Goal: Task Accomplishment & Management: Manage account settings

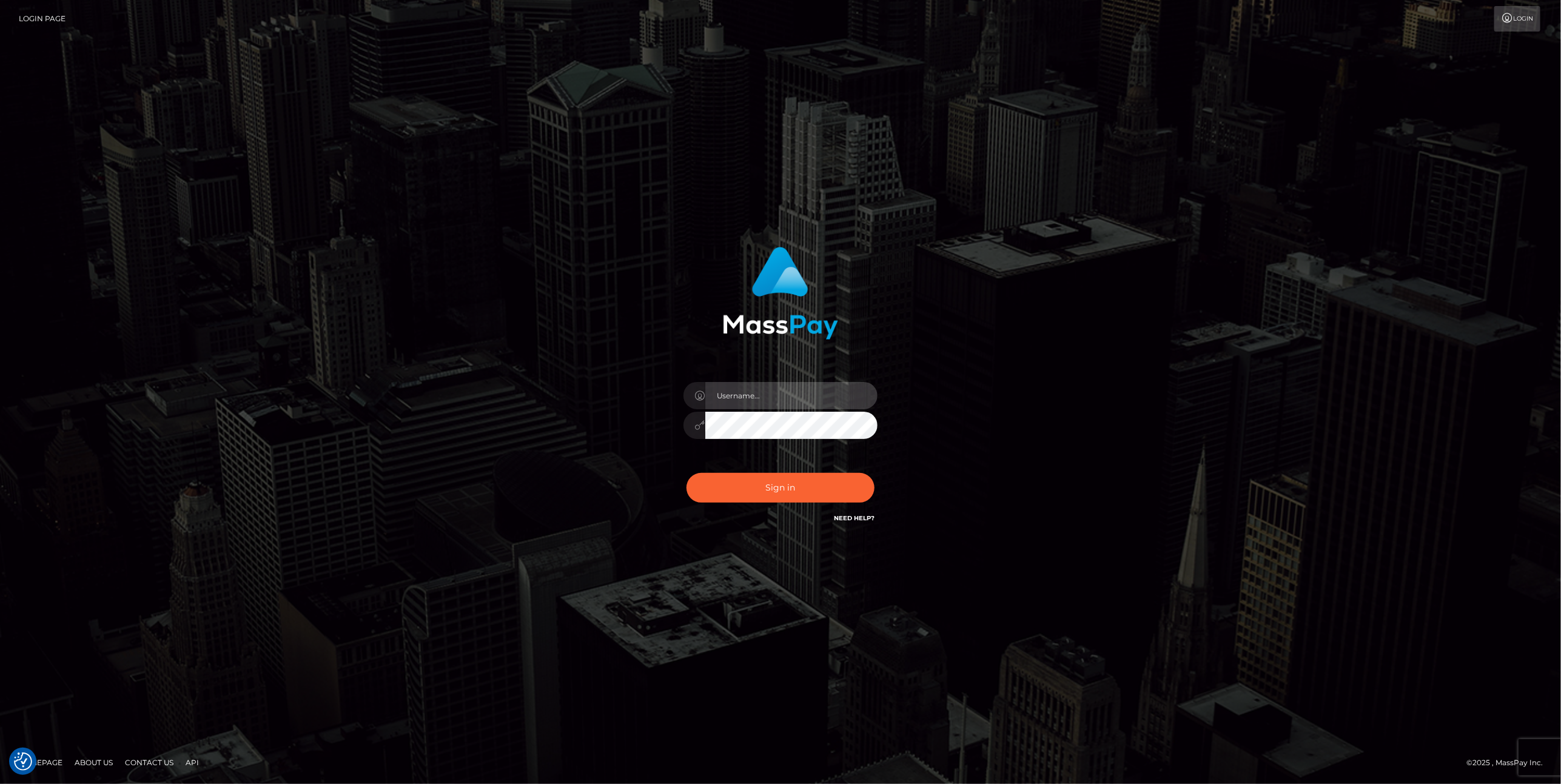
click at [731, 392] on input "text" at bounding box center [791, 396] width 173 height 27
type input "ashbil"
click at [783, 496] on button "Sign in" at bounding box center [780, 488] width 188 height 30
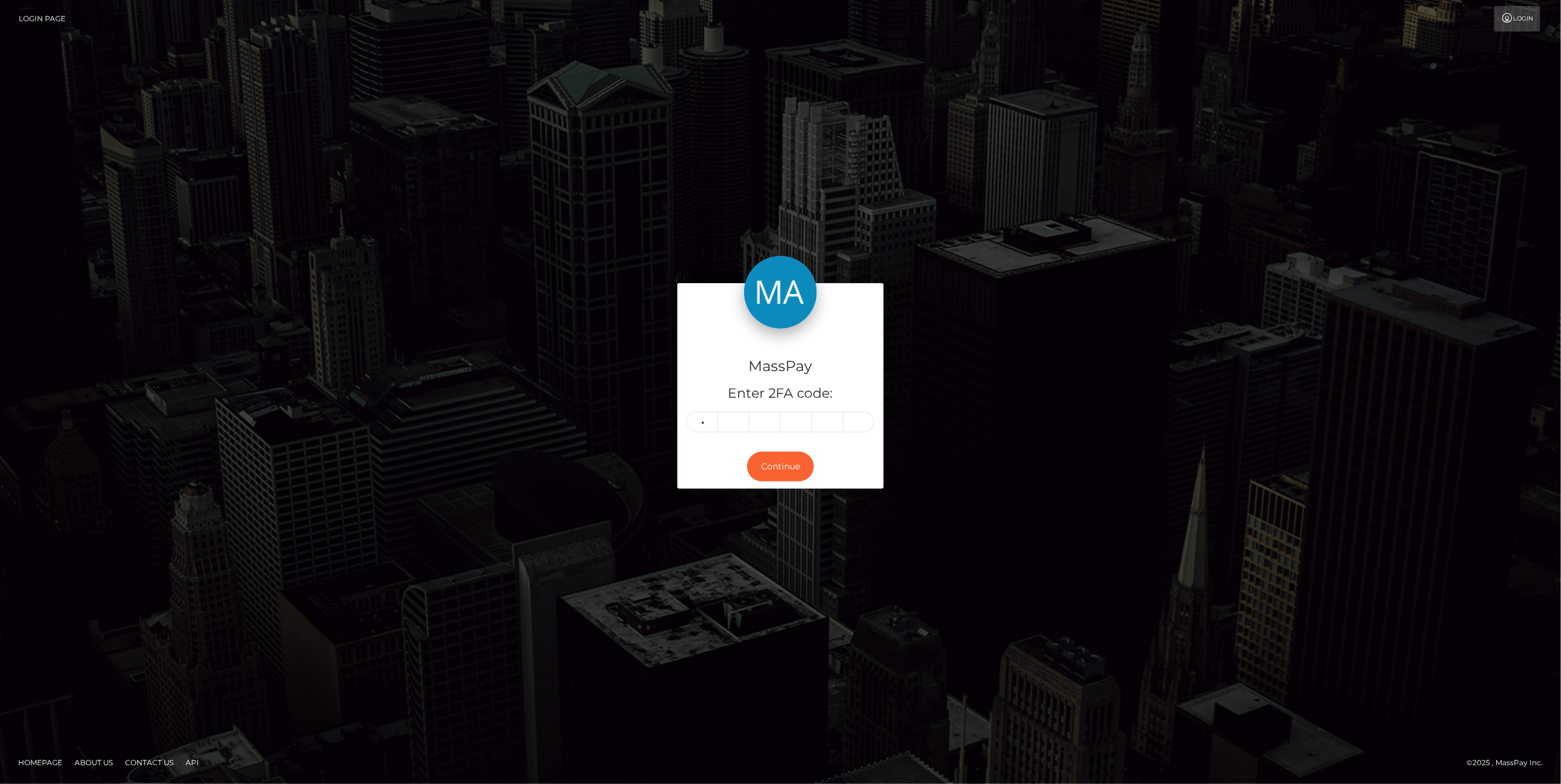
type input "0"
type input "6"
type input "9"
type input "7"
type input "2"
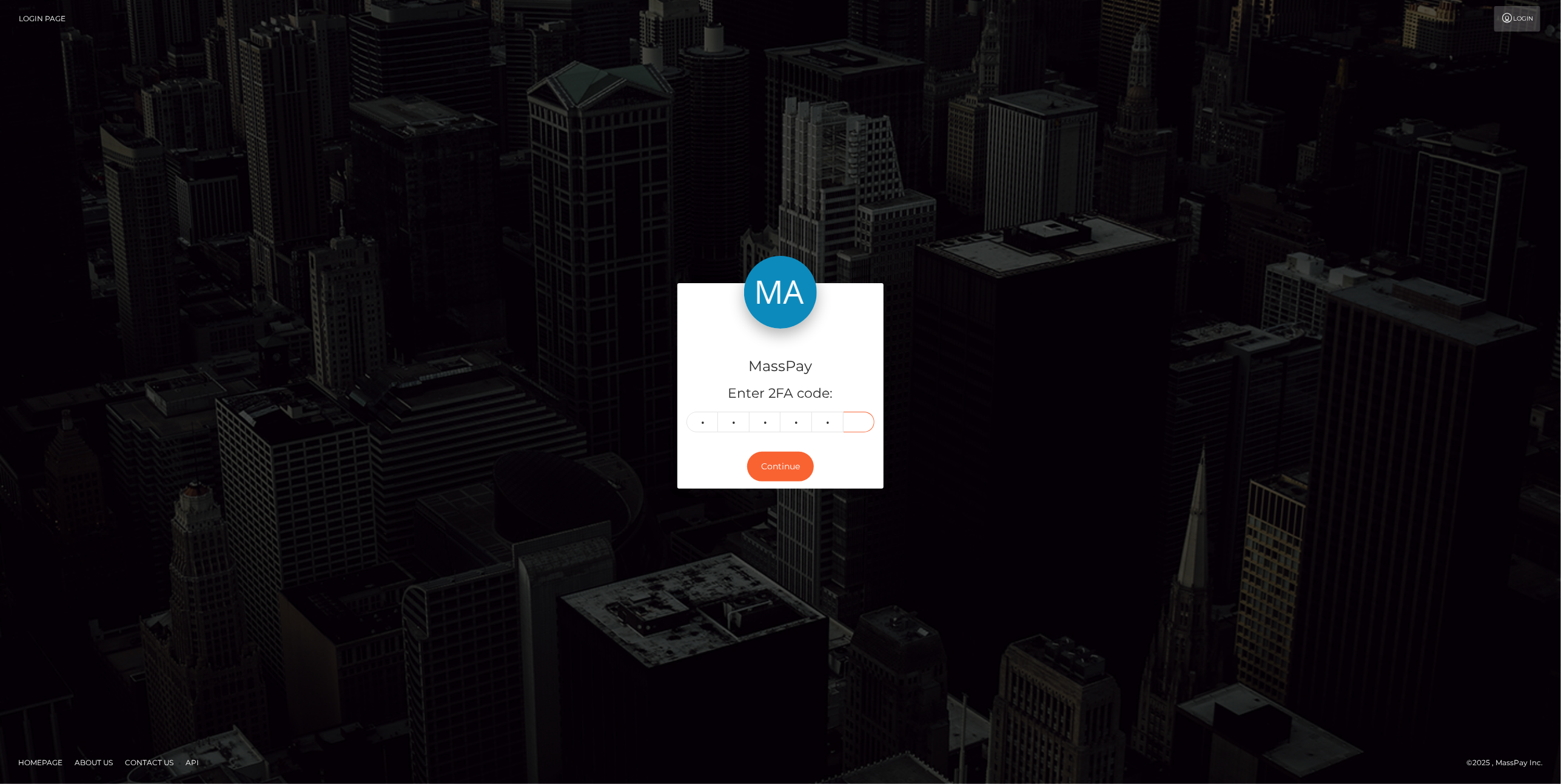
type input "6"
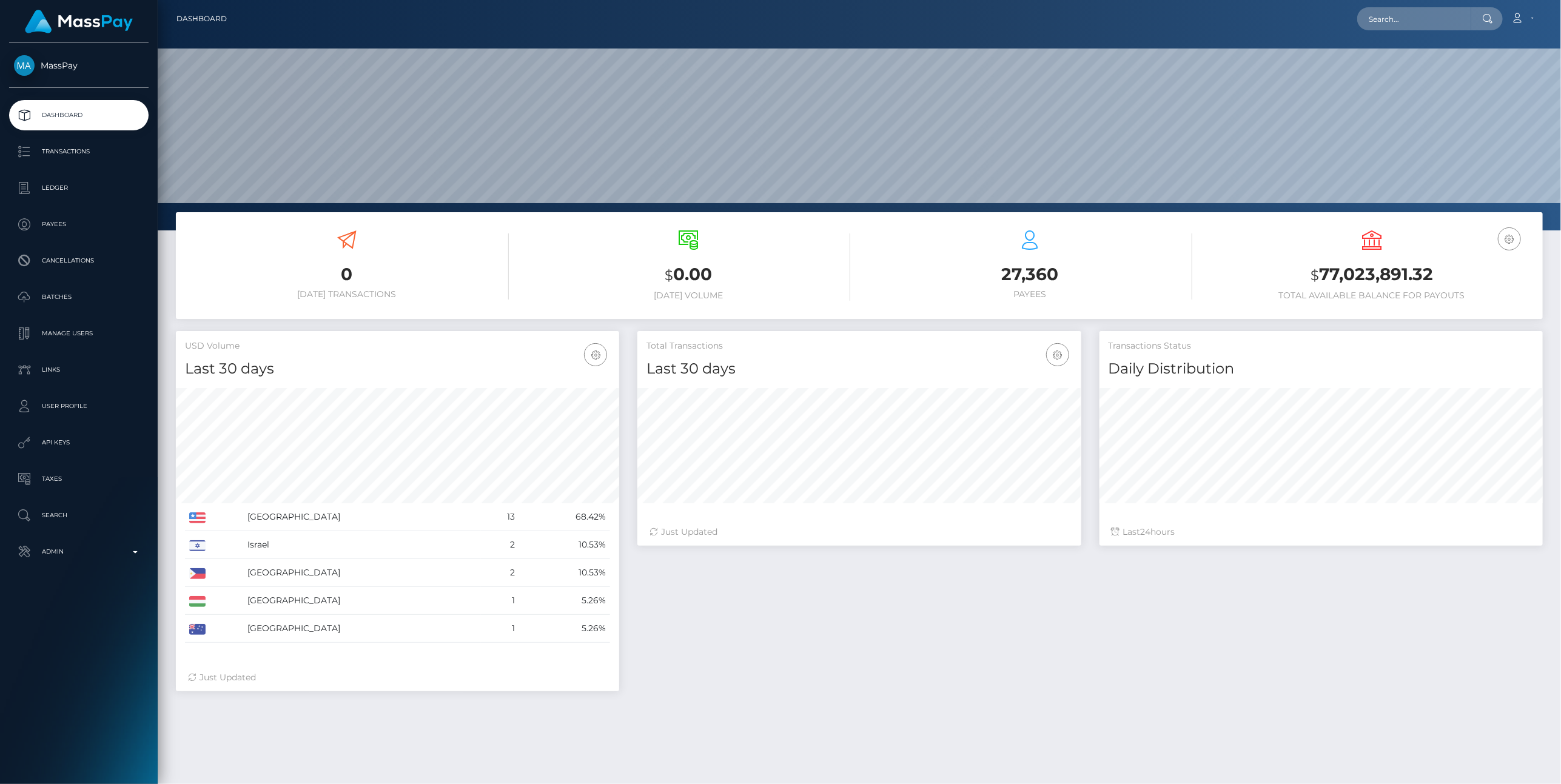
scroll to position [215, 444]
click at [138, 553] on p "Admin" at bounding box center [79, 552] width 130 height 18
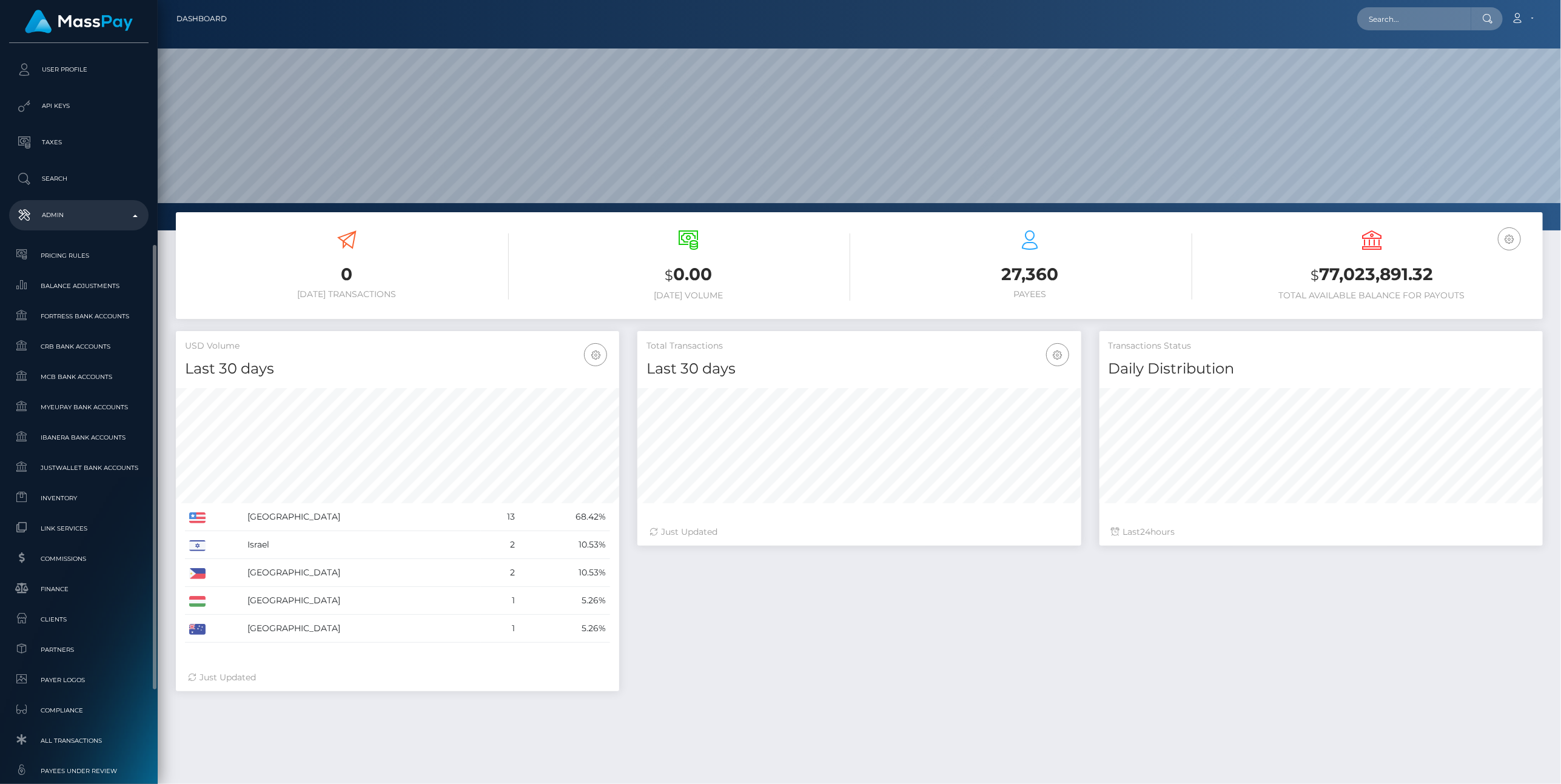
scroll to position [489, 0]
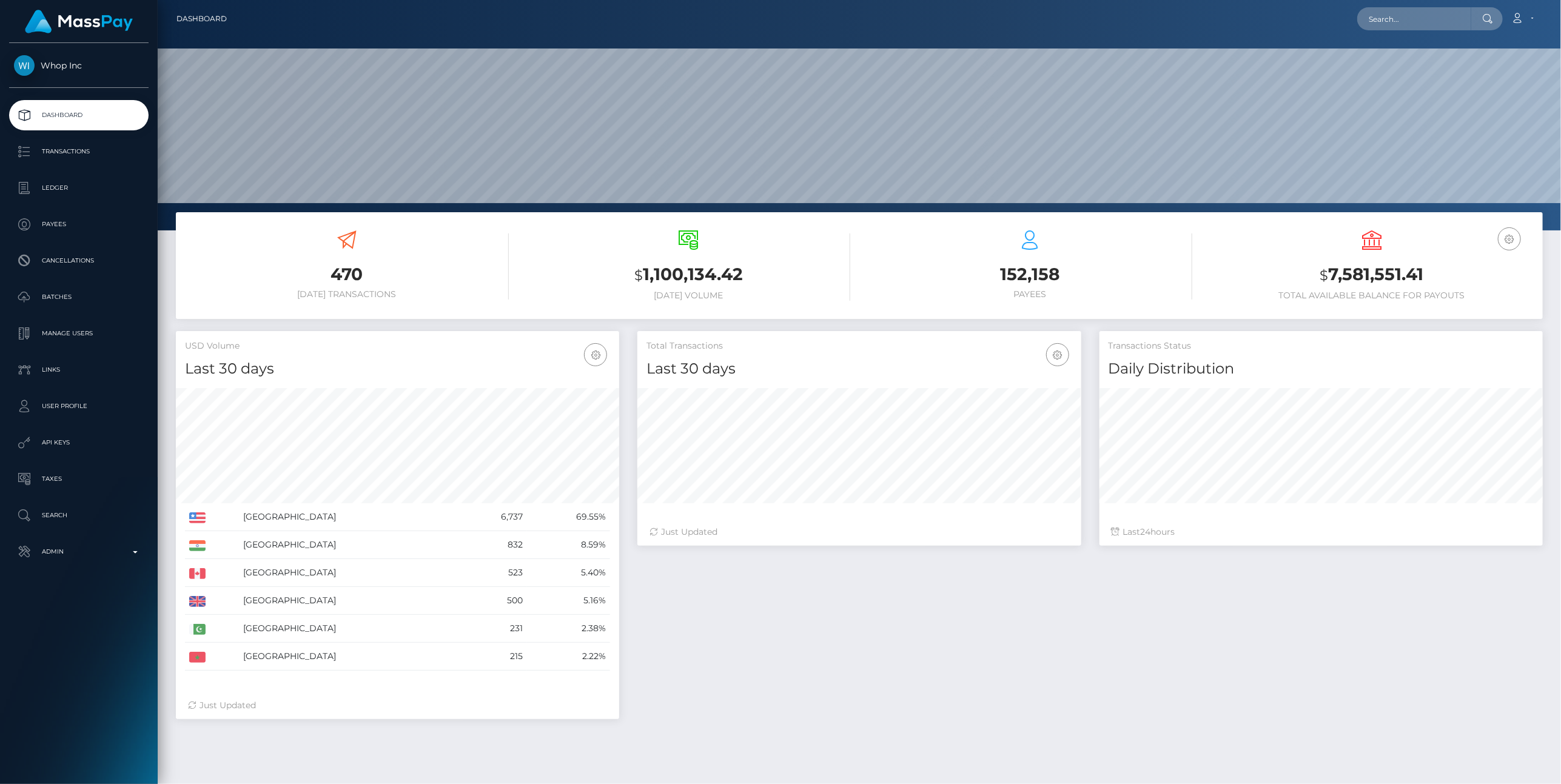
scroll to position [215, 444]
drag, startPoint x: 670, startPoint y: 281, endPoint x: 718, endPoint y: 684, distance: 405.8
click at [718, 684] on div "Total Transactions Last 30 days Last 30 days Last 60 days Last 90 days 24" at bounding box center [1090, 531] width 924 height 400
